Goal: Check status: Check status

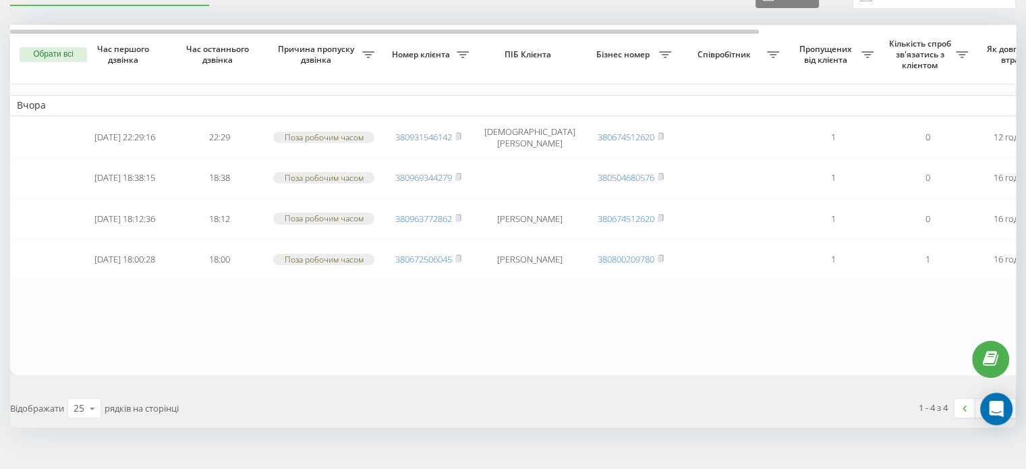
scroll to position [68, 0]
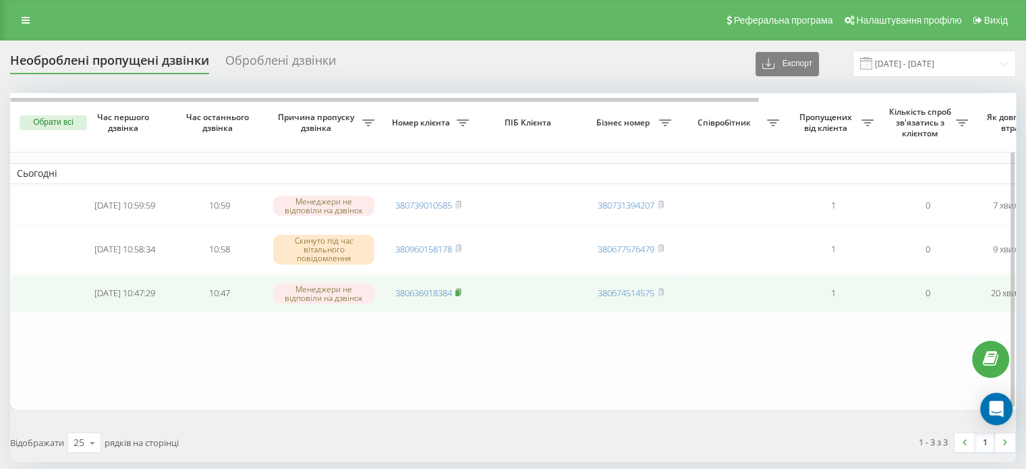
click at [458, 290] on rect at bounding box center [457, 293] width 4 height 6
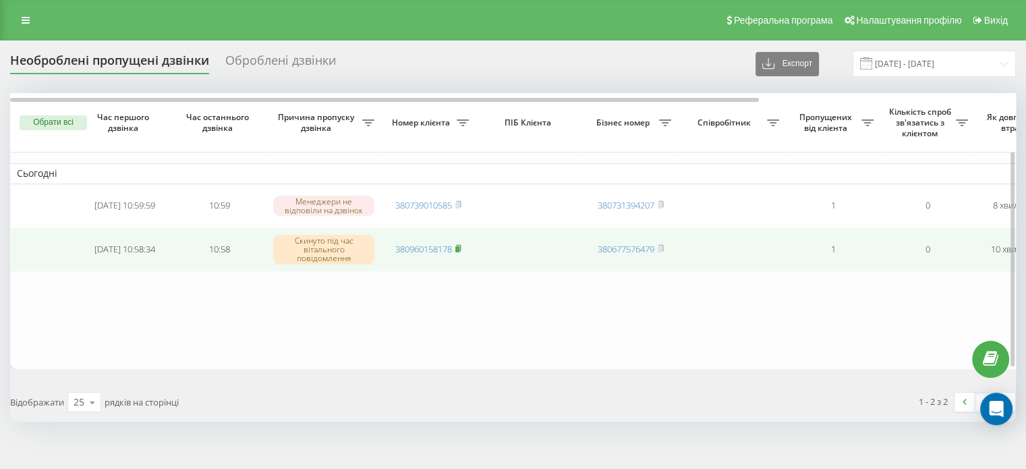
click at [459, 248] on rect at bounding box center [457, 249] width 4 height 6
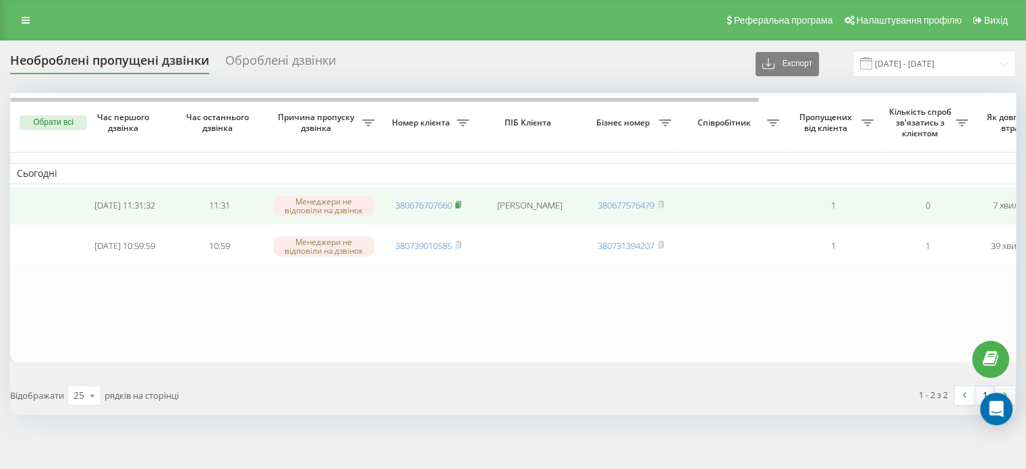
click at [459, 206] on rect at bounding box center [457, 205] width 4 height 6
